Goal: Information Seeking & Learning: Learn about a topic

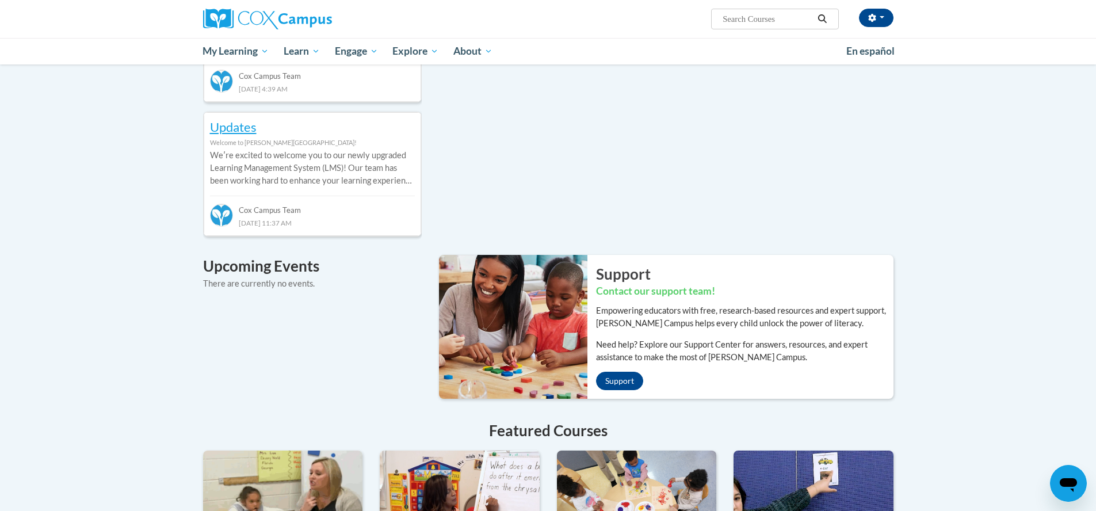
scroll to position [346, 0]
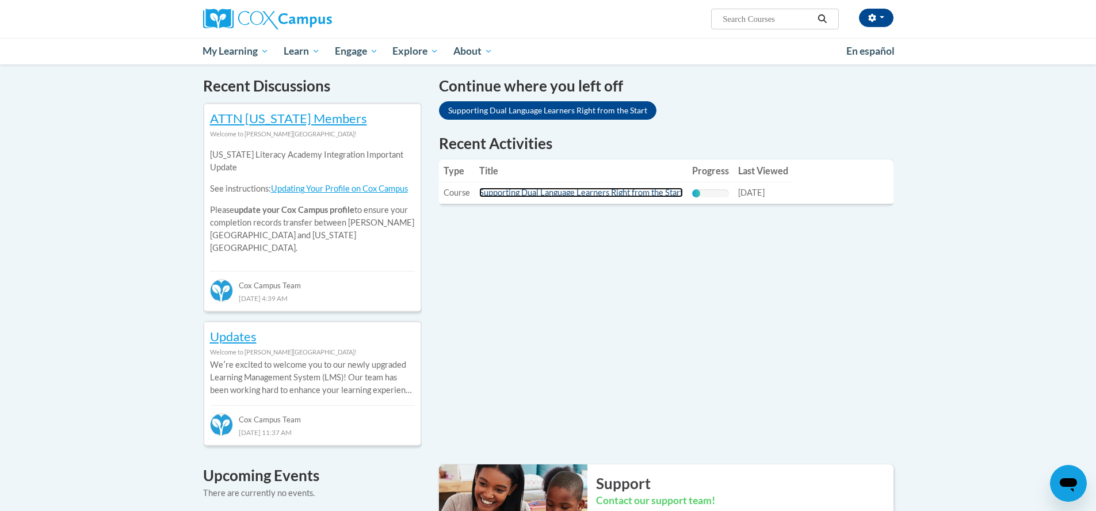
click at [565, 196] on link "Supporting Dual Language Learners Right from the Start" at bounding box center [581, 193] width 204 height 10
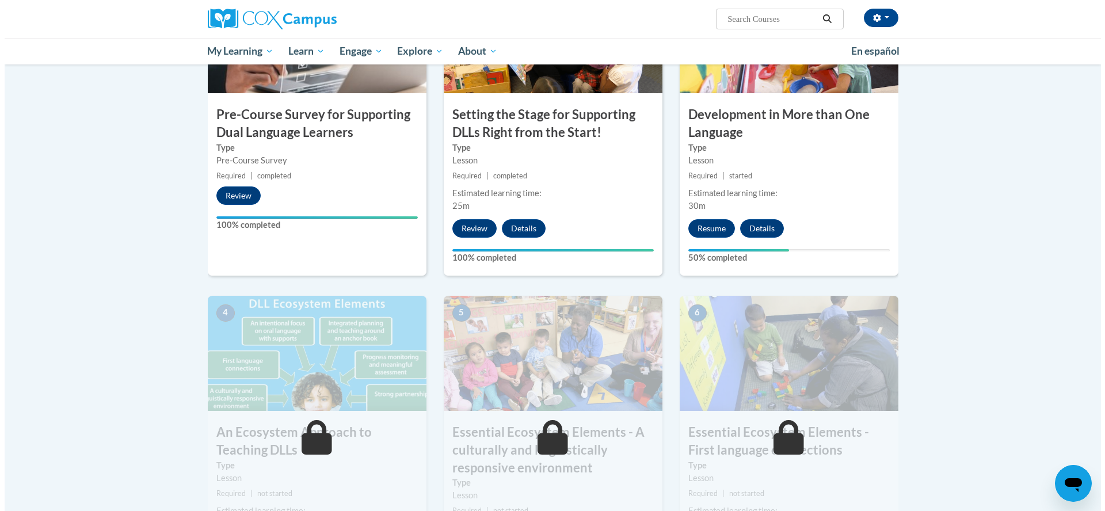
scroll to position [370, 0]
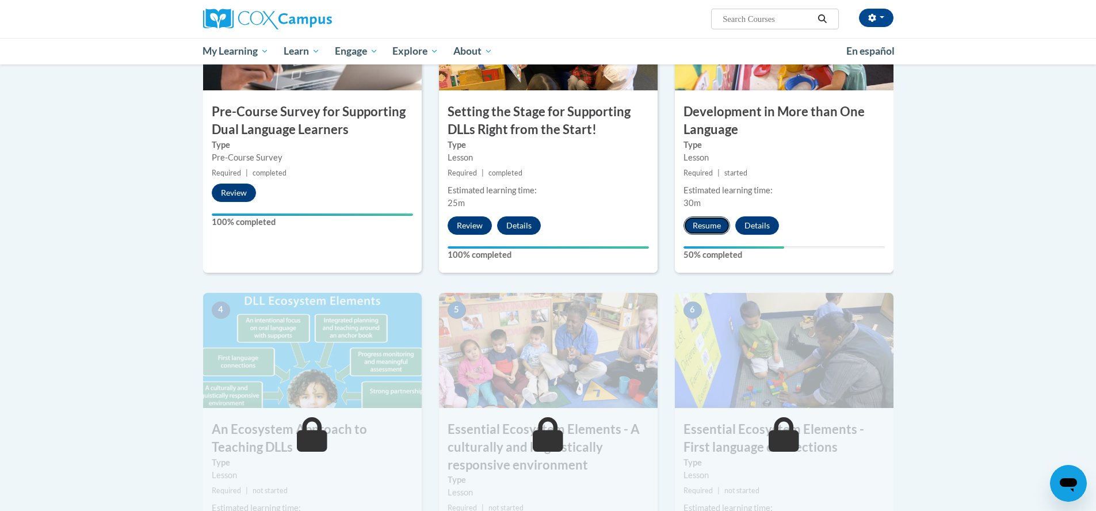
click at [706, 219] on button "Resume" at bounding box center [707, 225] width 47 height 18
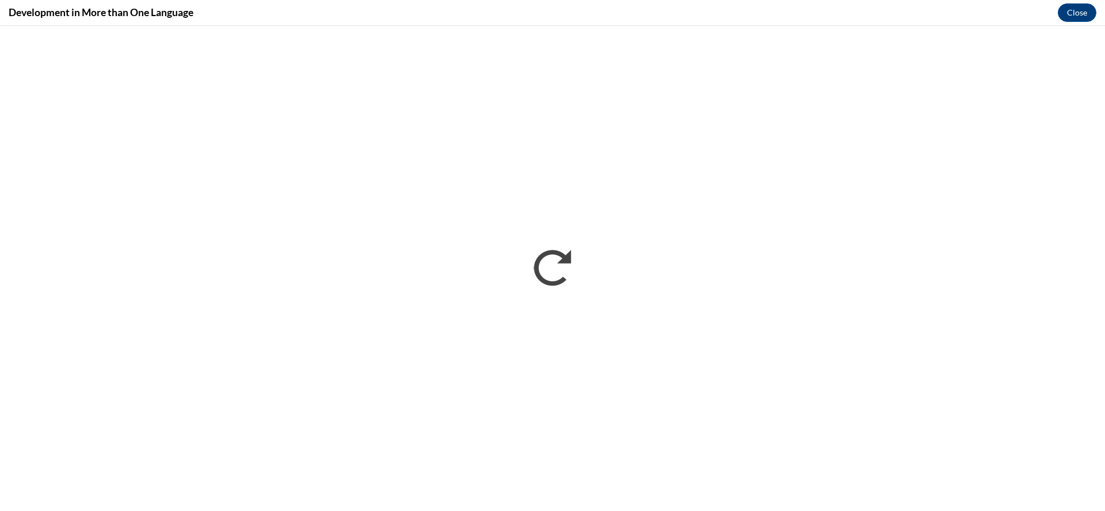
scroll to position [0, 0]
